Goal: Information Seeking & Learning: Learn about a topic

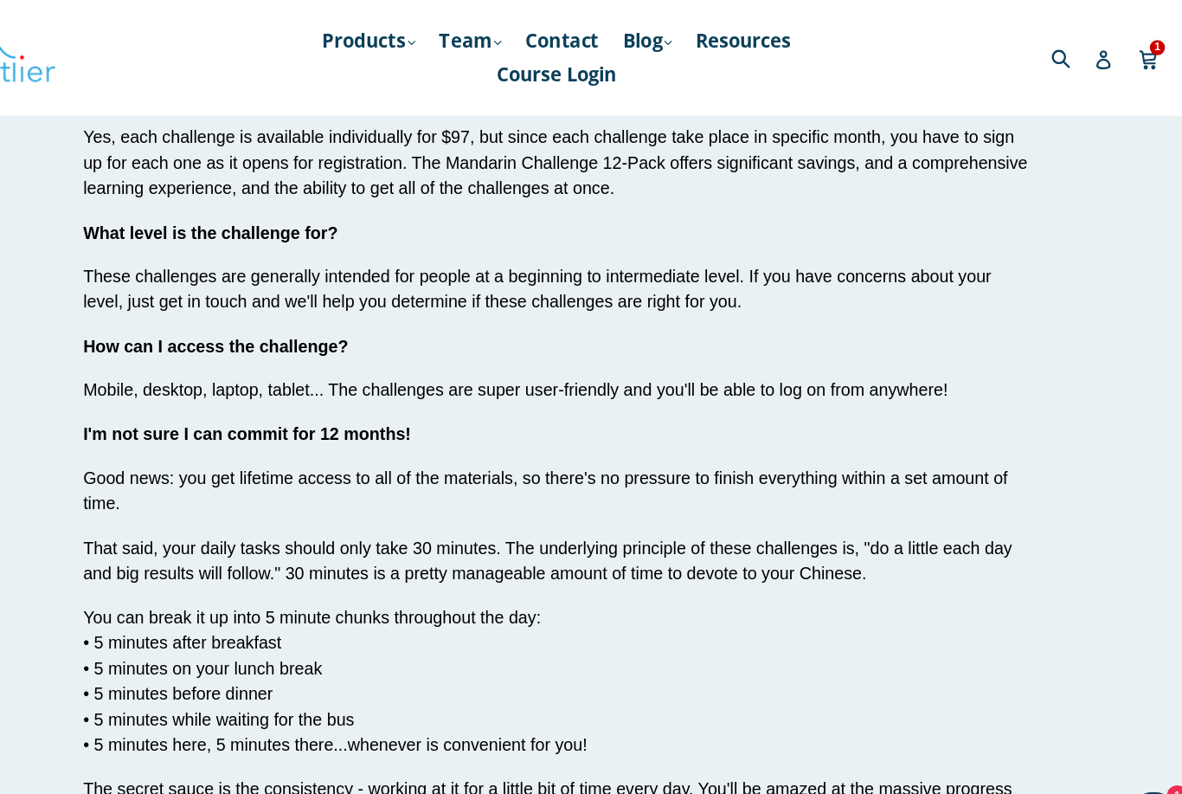
scroll to position [2512, 0]
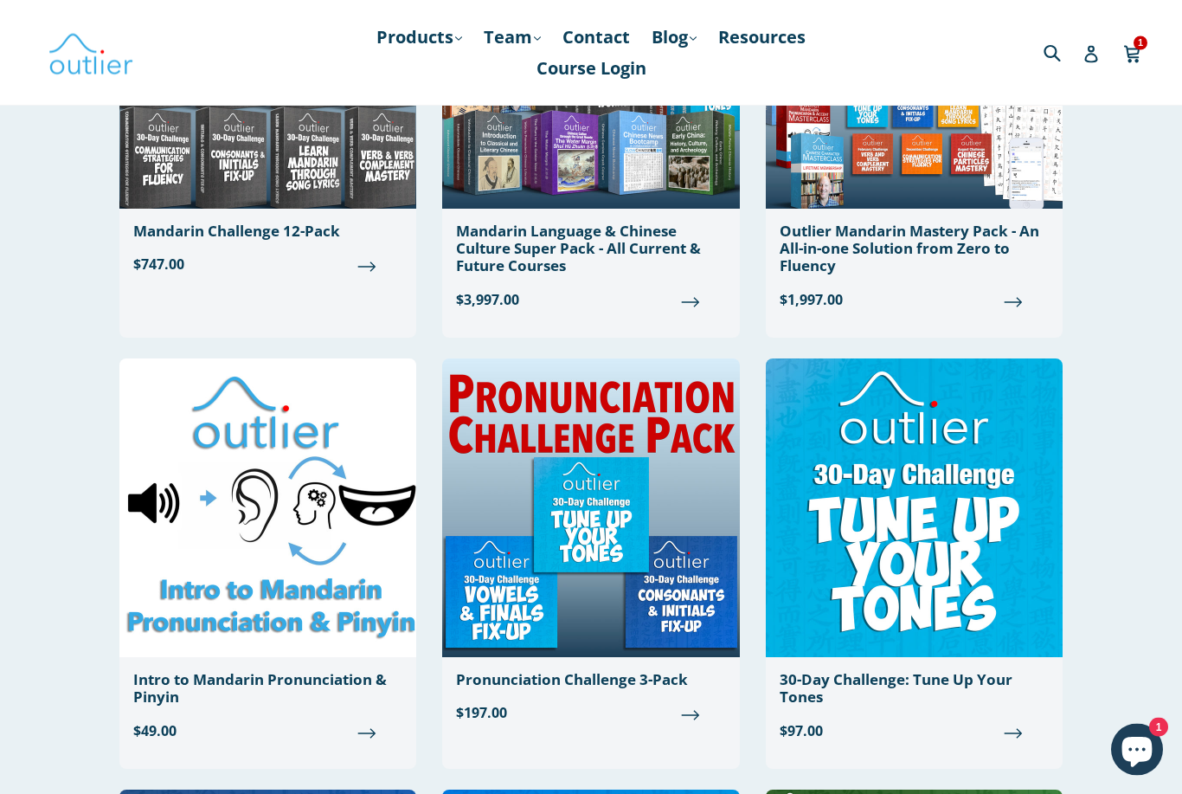
scroll to position [1201, 0]
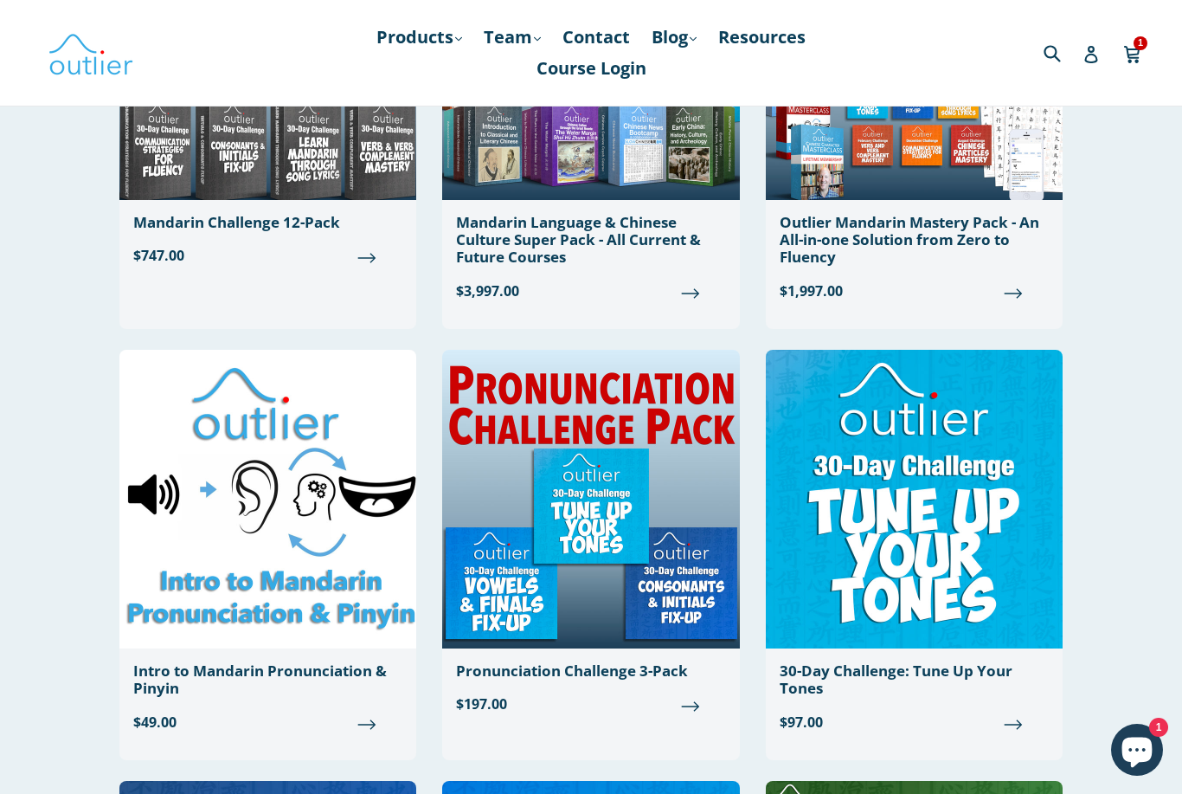
click at [954, 596] on img at bounding box center [914, 499] width 297 height 299
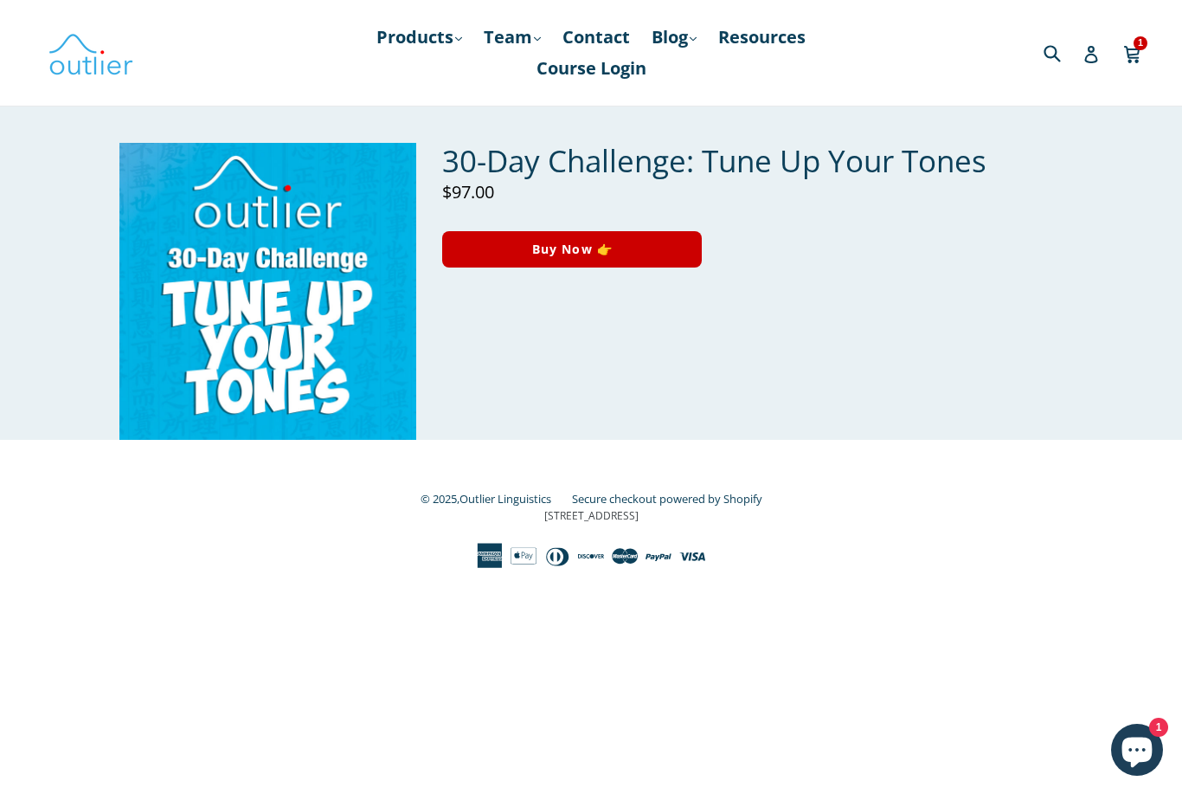
click at [408, 38] on link "Products .cls-1{fill:#231f20} expand" at bounding box center [419, 37] width 103 height 31
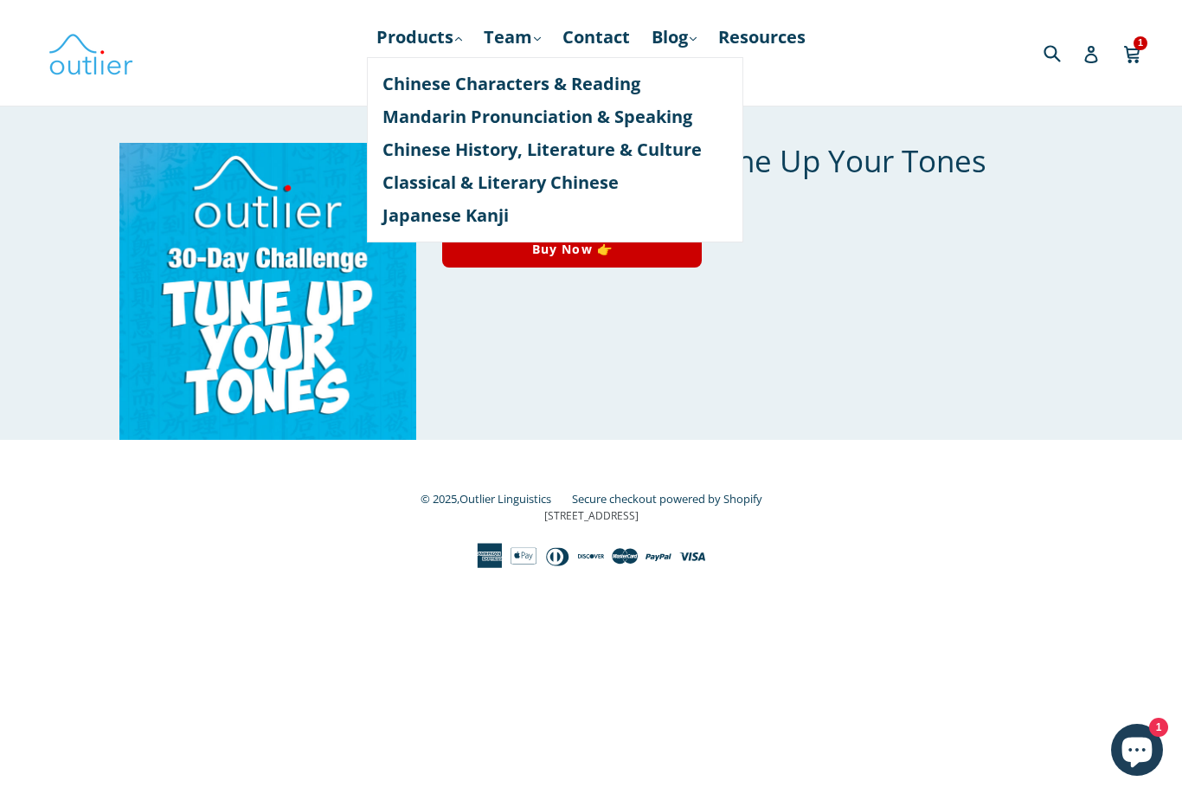
click at [405, 112] on link "Mandarin Pronunciation & Speaking" at bounding box center [555, 116] width 345 height 33
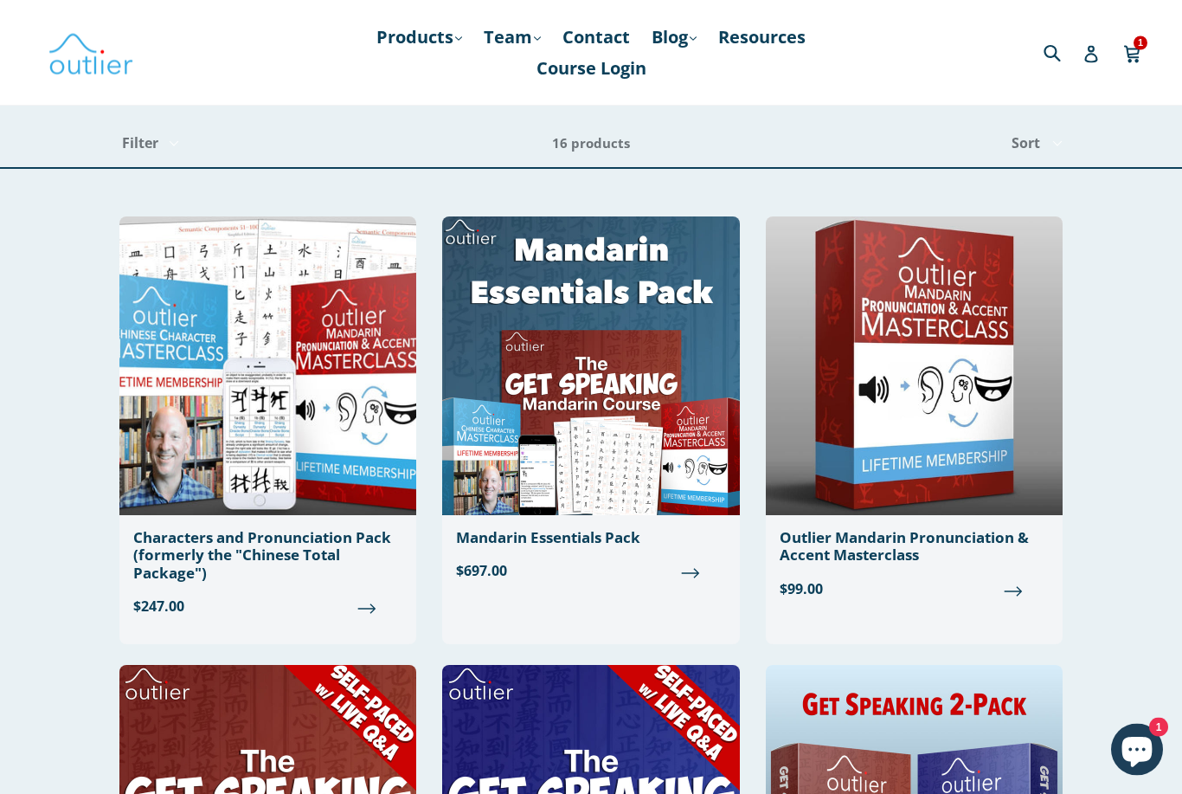
scroll to position [23, 0]
click at [170, 487] on img at bounding box center [267, 365] width 297 height 299
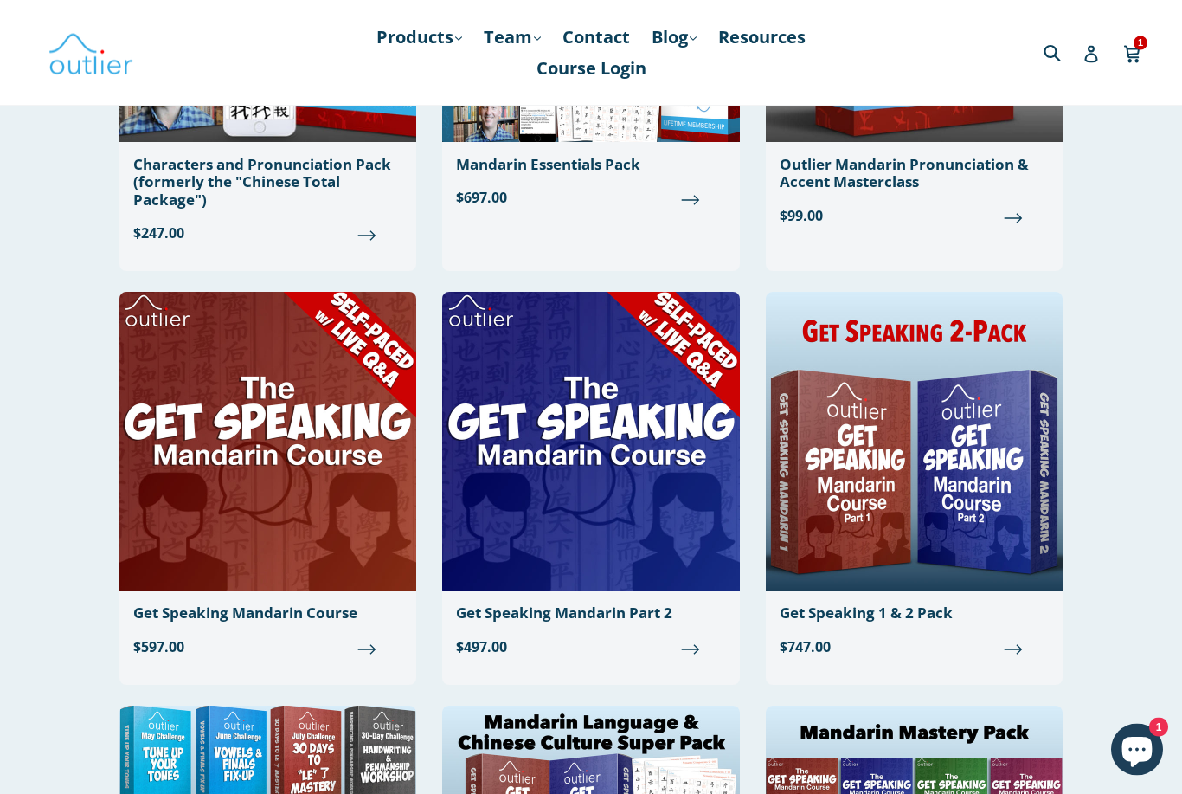
scroll to position [402, 0]
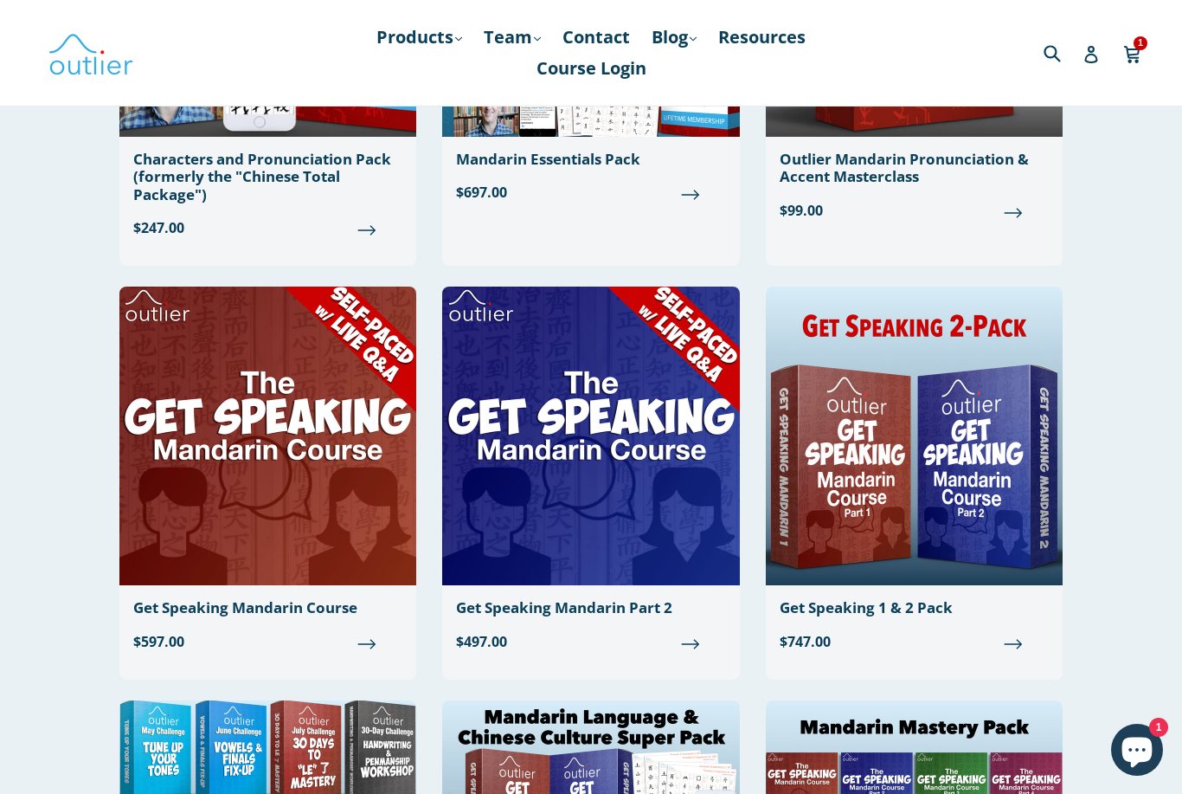
click at [167, 563] on img at bounding box center [267, 436] width 297 height 299
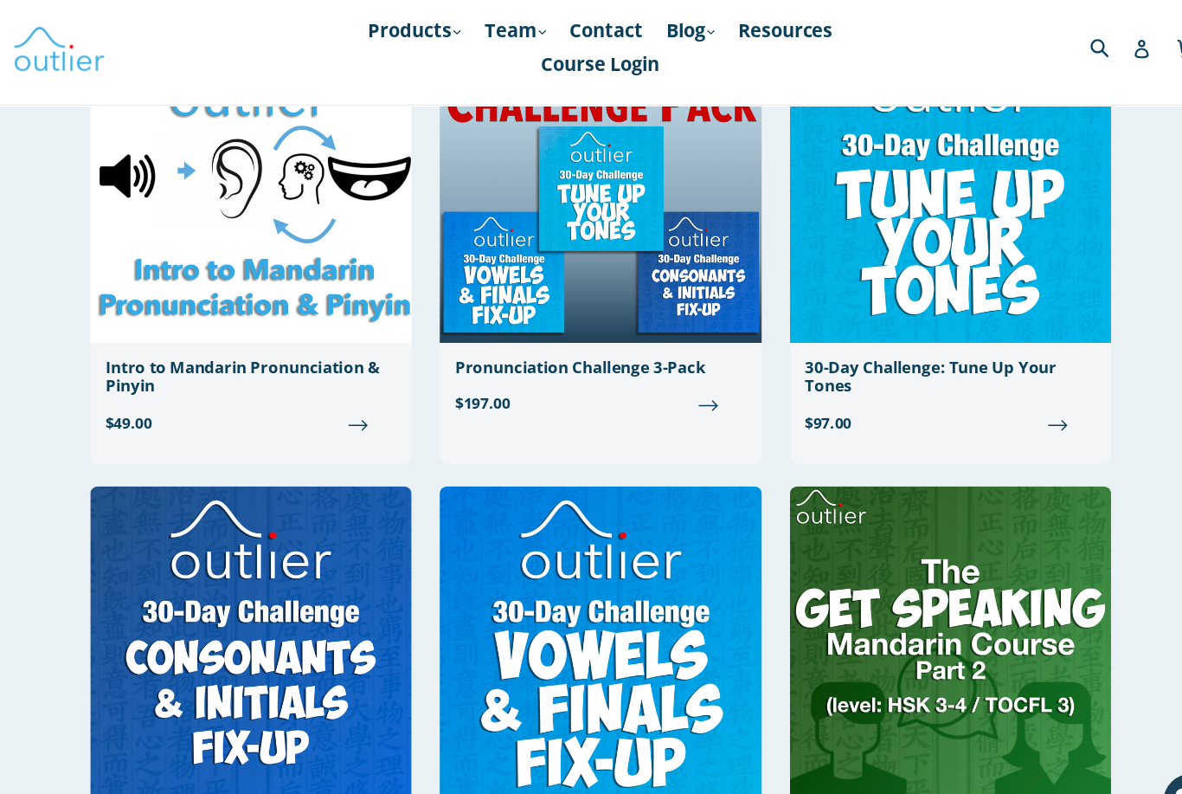
scroll to position [1539, 0]
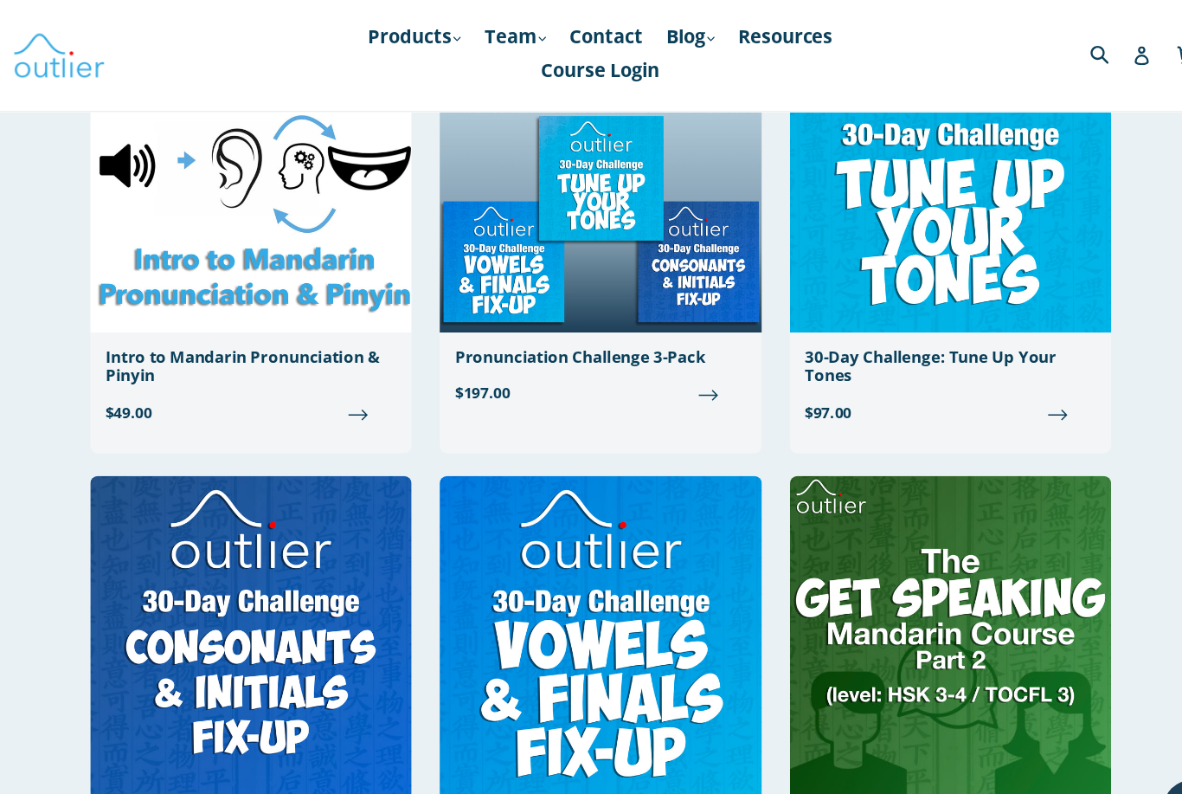
click at [137, 591] on img at bounding box center [267, 591] width 297 height 299
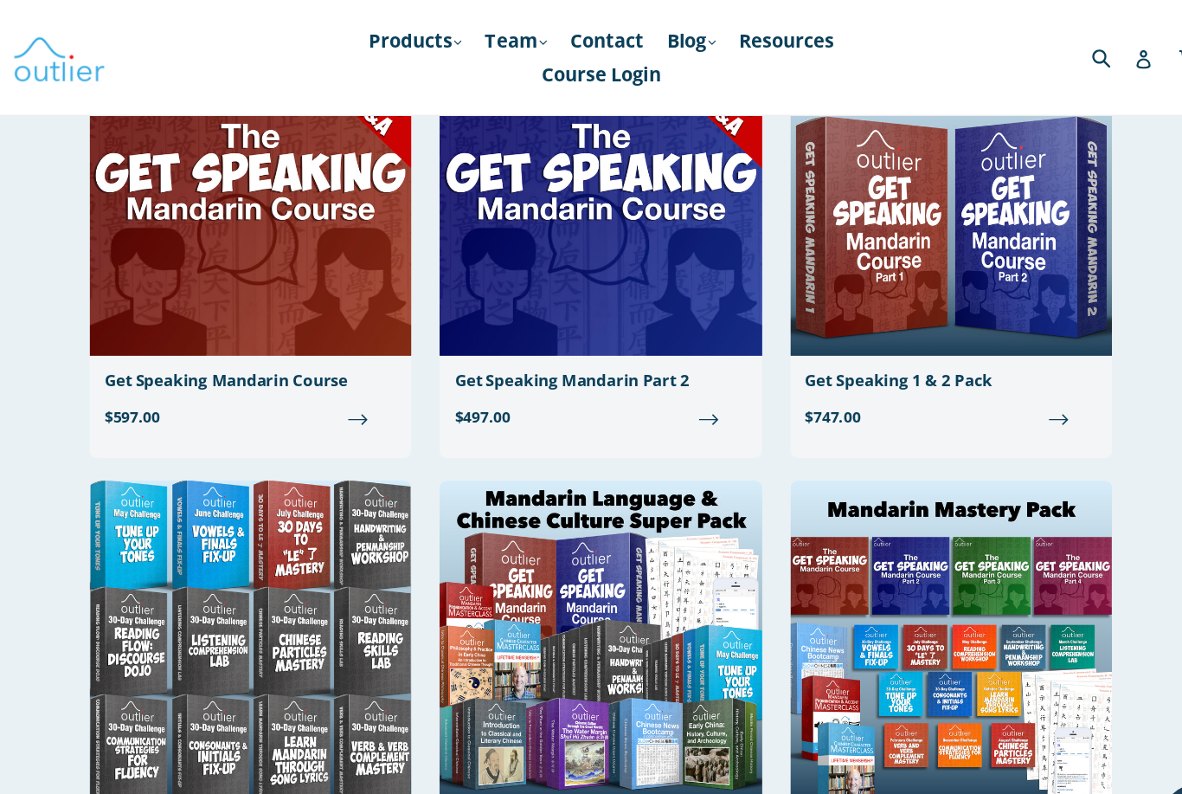
scroll to position [658, 0]
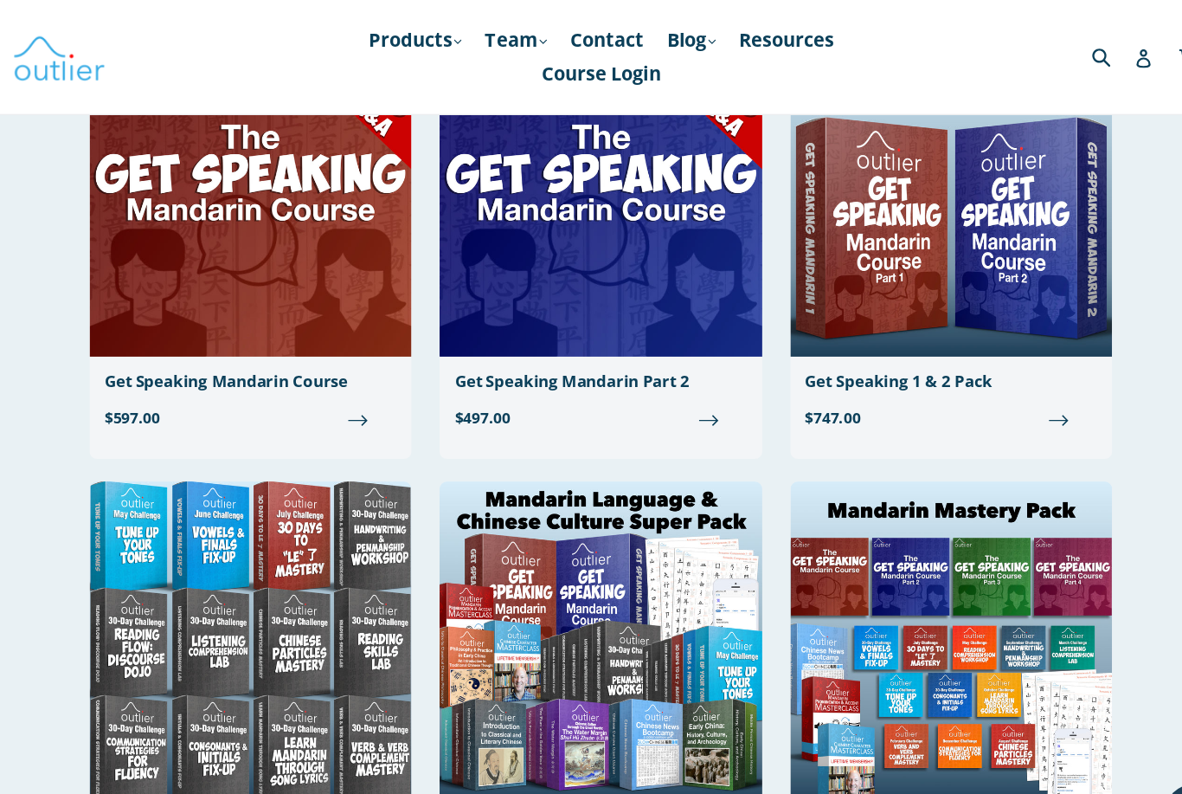
click at [165, 326] on img at bounding box center [267, 179] width 297 height 299
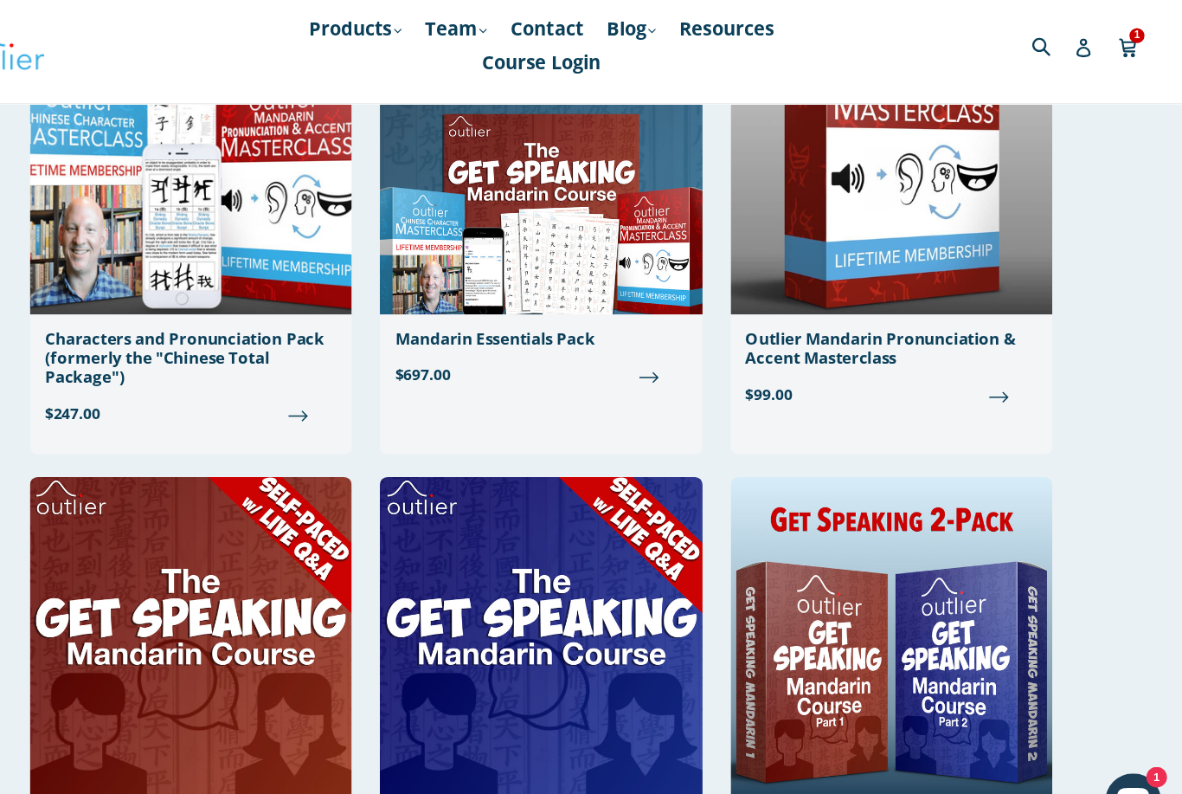
scroll to position [237, 0]
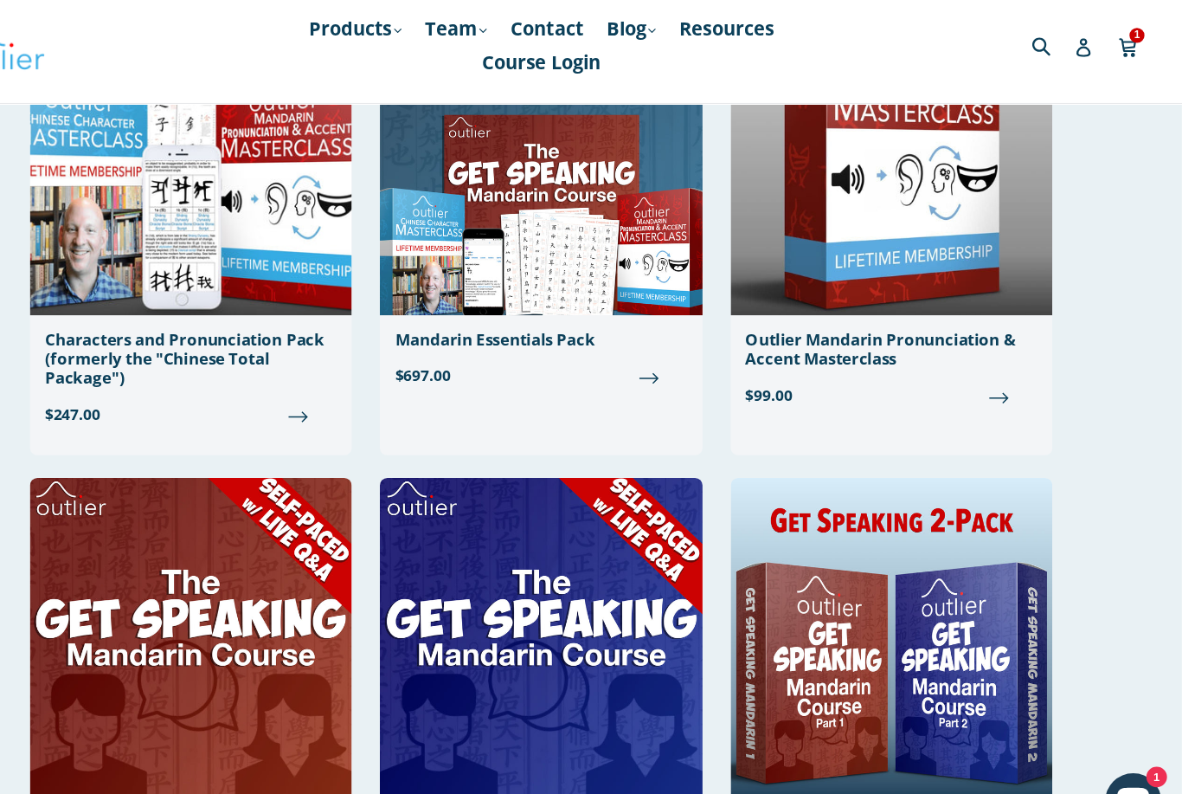
click at [442, 558] on img at bounding box center [590, 600] width 297 height 299
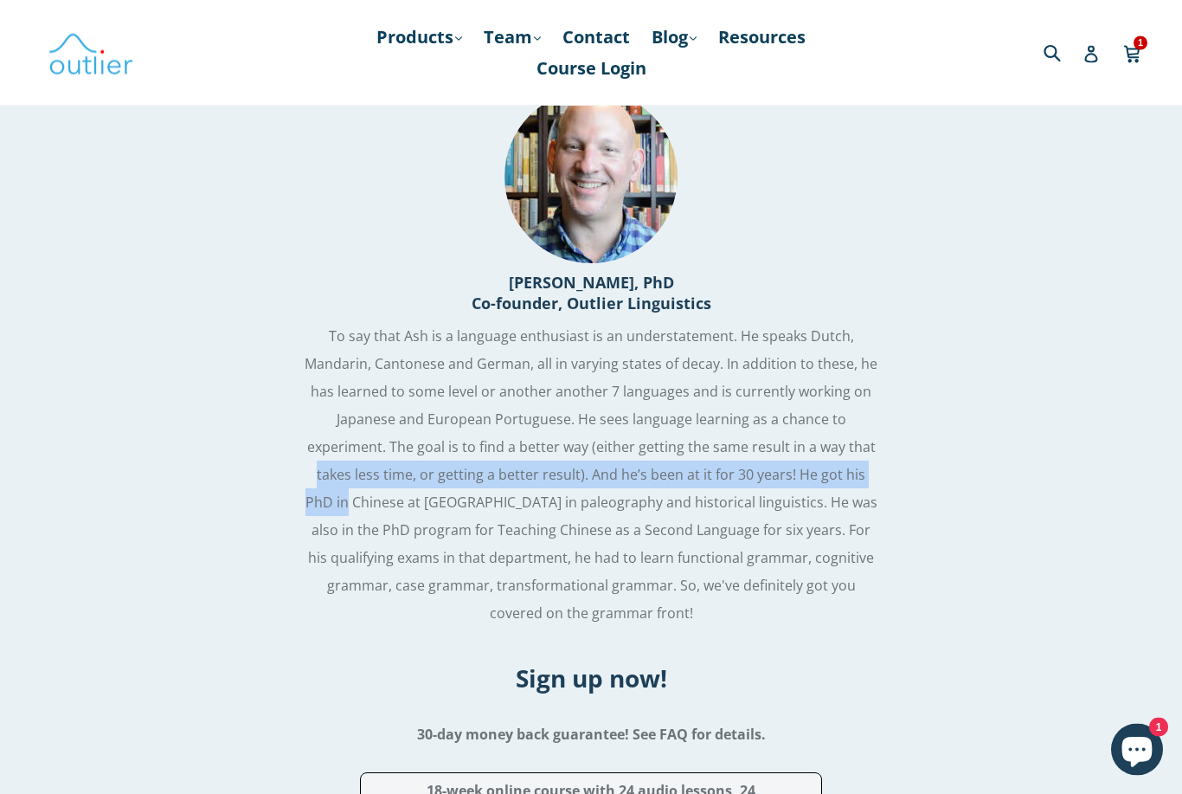
scroll to position [4195, 0]
click at [57, 679] on div "Your Instructor Ash Henson, PhD Co-founder, Outlier Linguistics To say that Ash…" at bounding box center [591, 546] width 1155 height 1109
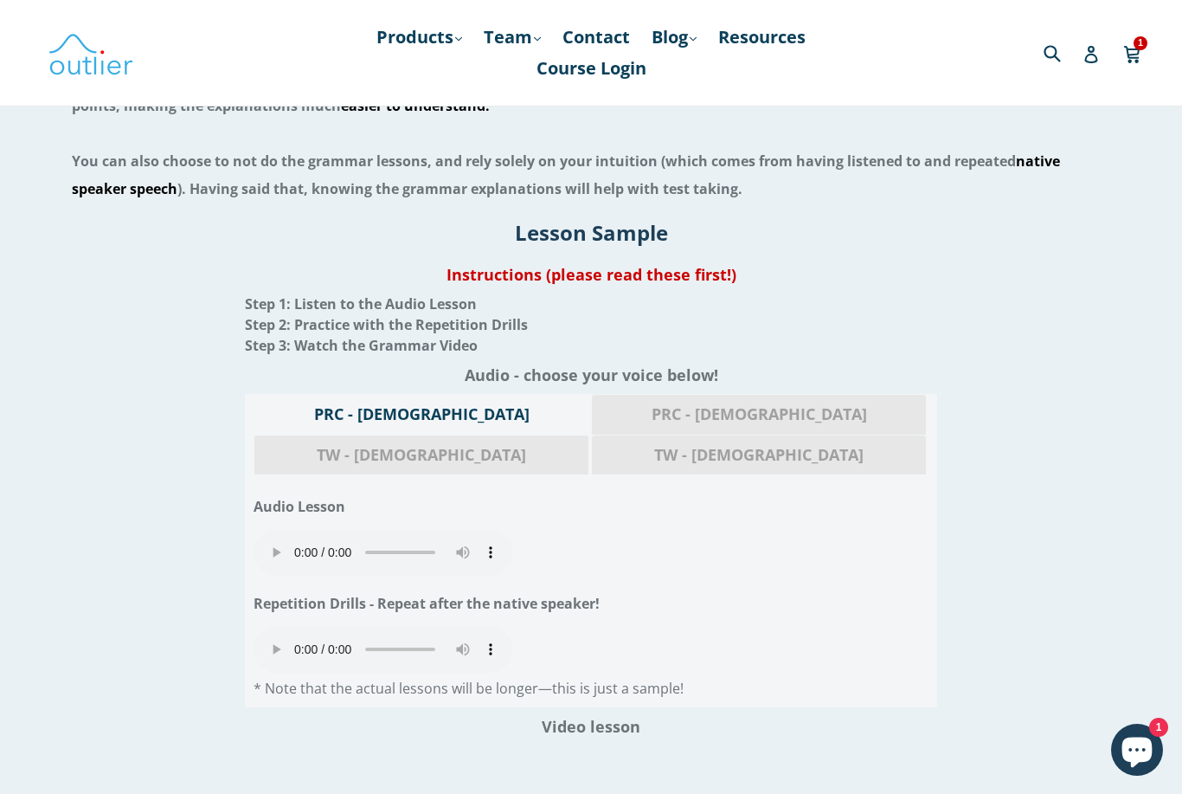
scroll to position [1743, 0]
